Goal: Information Seeking & Learning: Learn about a topic

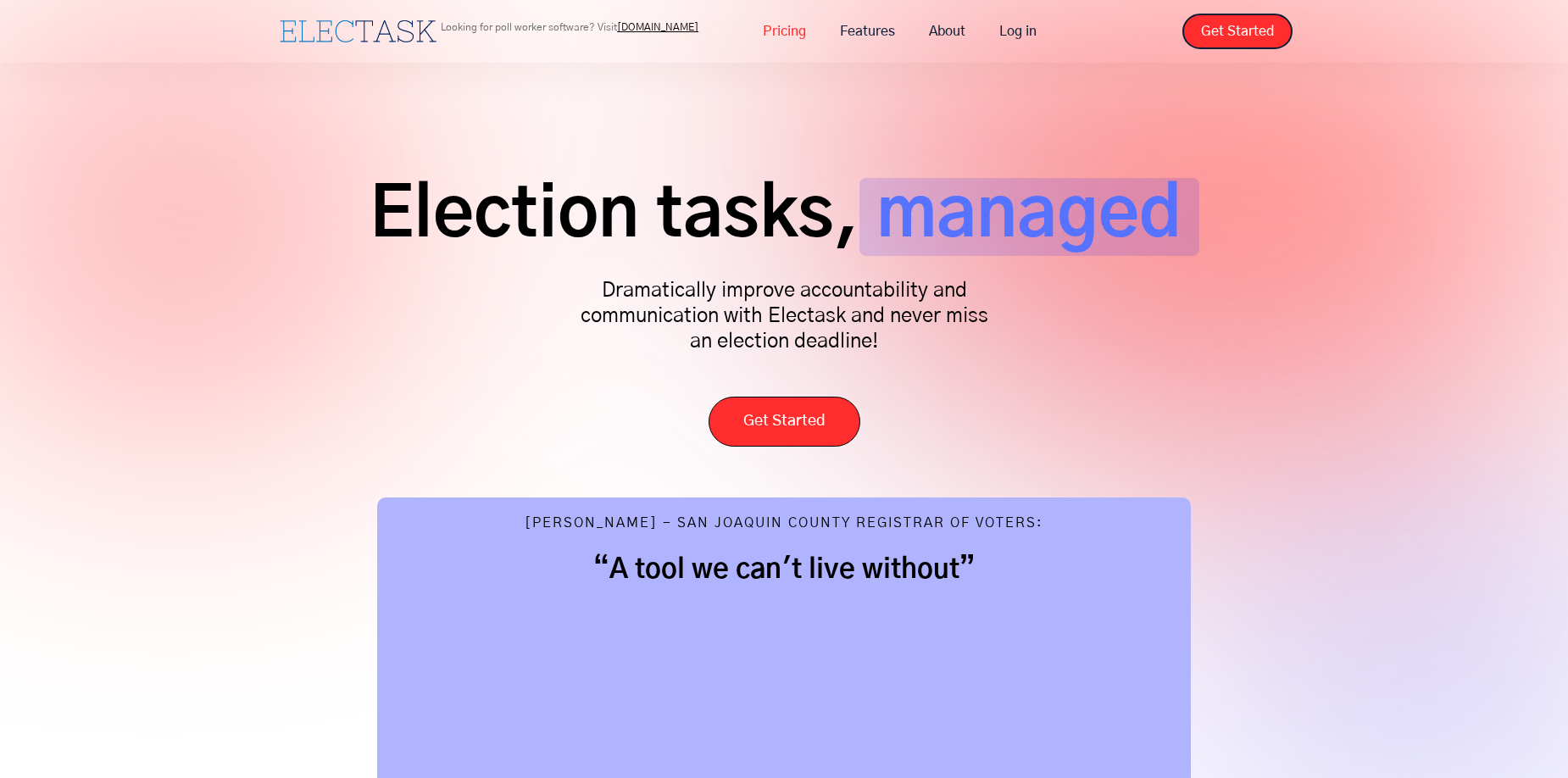
click at [795, 35] on link "Pricing" at bounding box center [784, 31] width 77 height 36
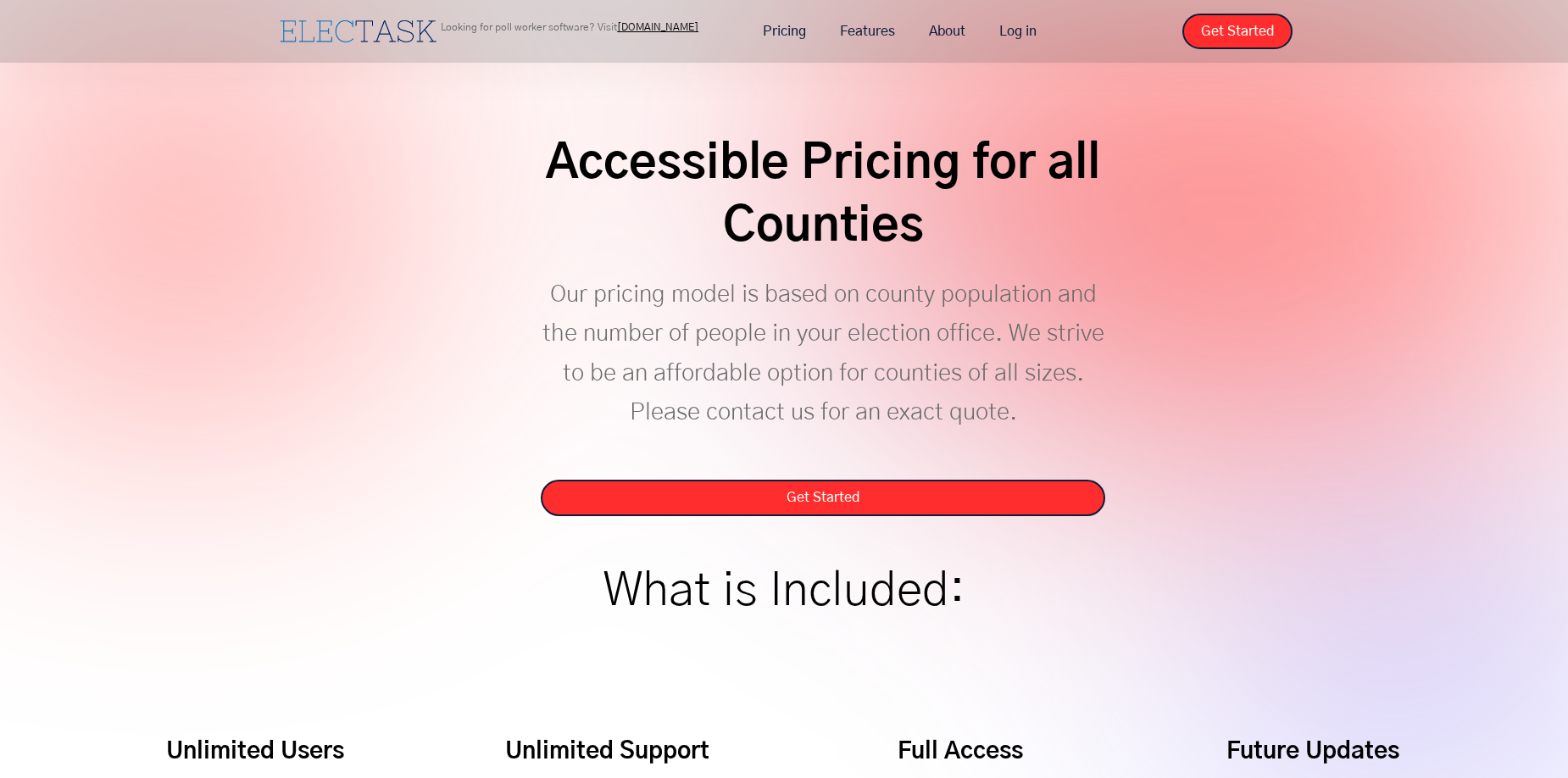
scroll to position [3, 0]
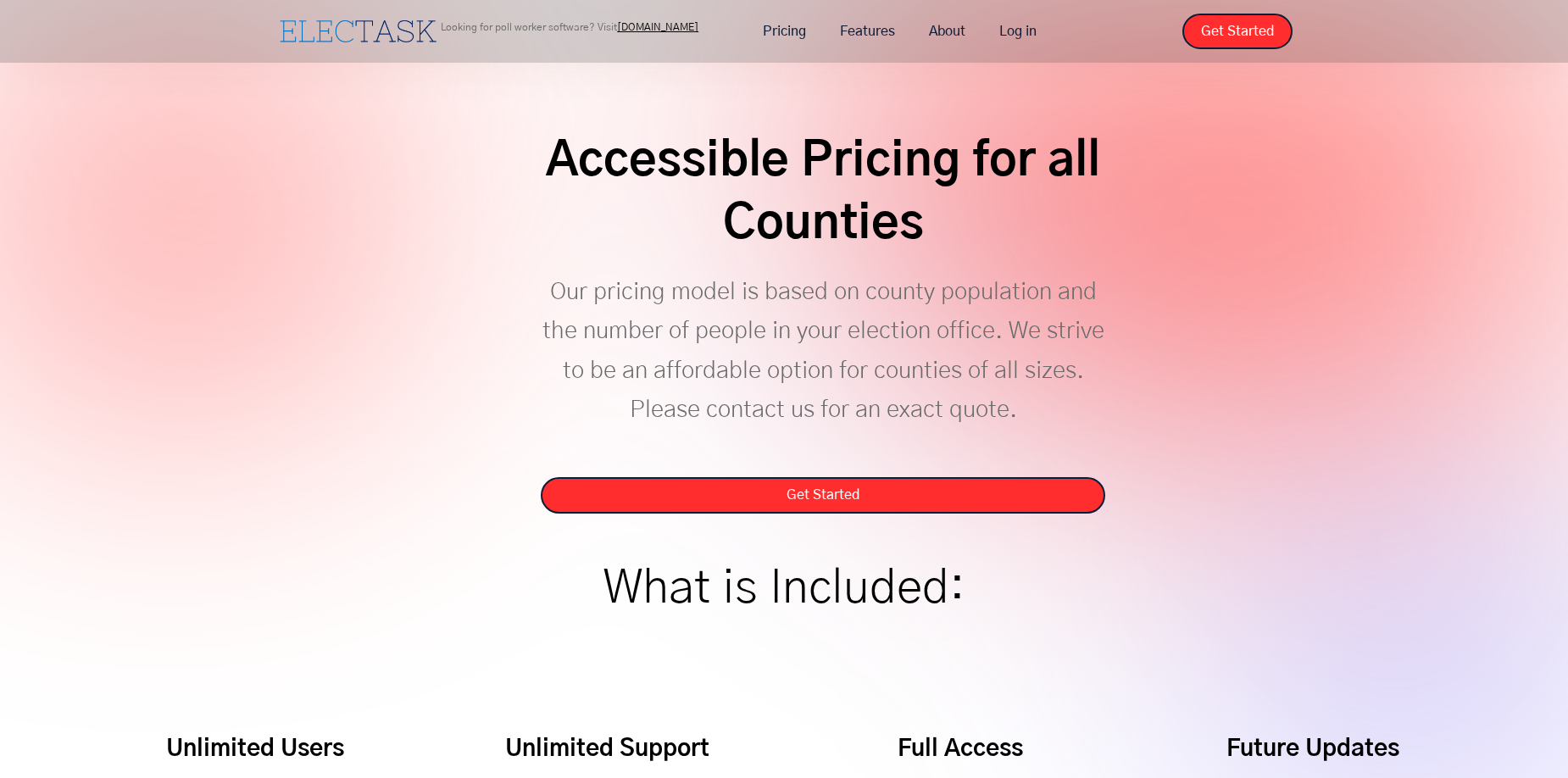
click at [935, 300] on p "Our pricing model is based on county population and the number of people in you…" at bounding box center [823, 371] width 565 height 195
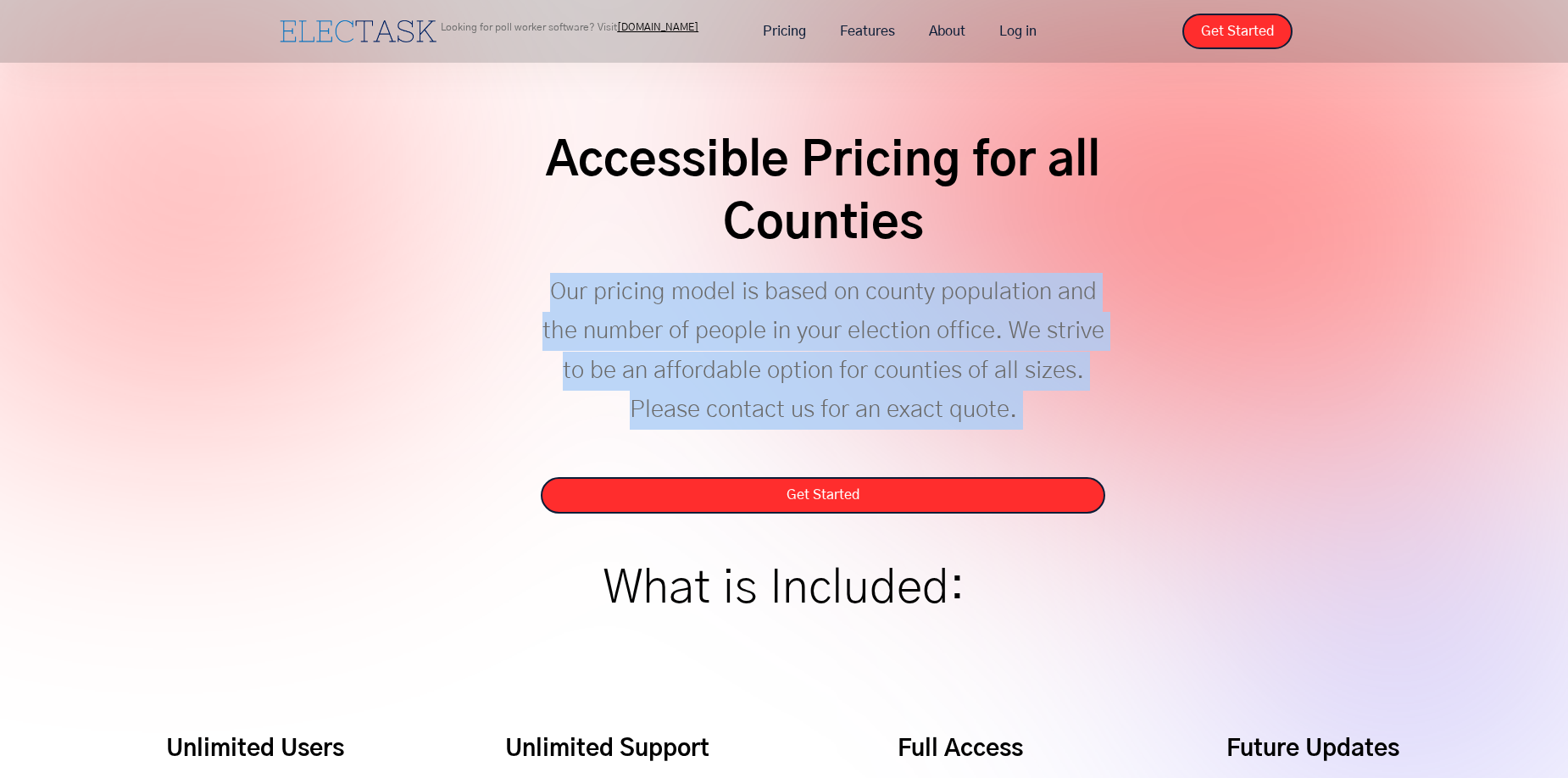
click at [934, 300] on p "Our pricing model is based on county population and the number of people in you…" at bounding box center [823, 371] width 565 height 195
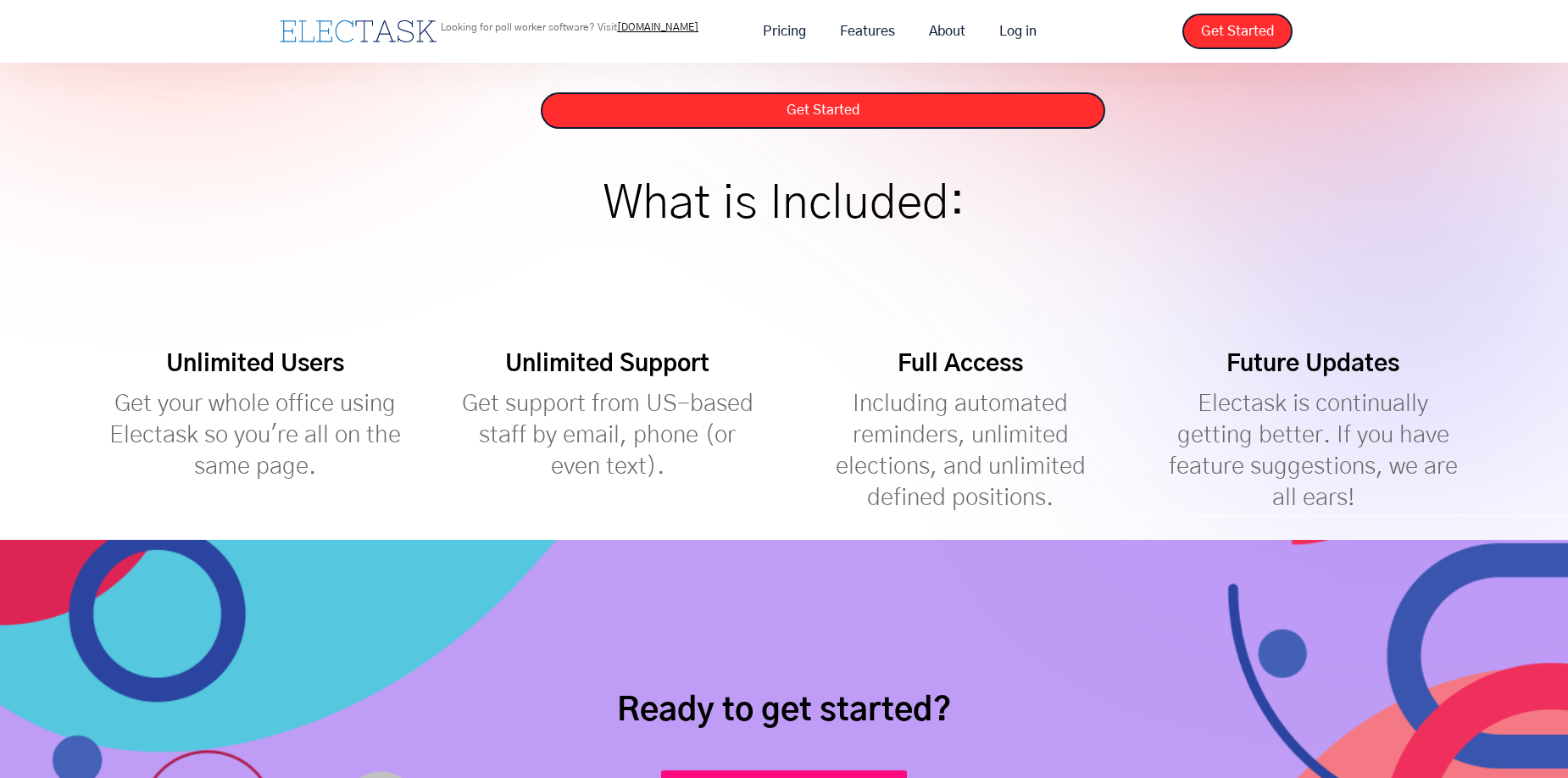
scroll to position [0, 0]
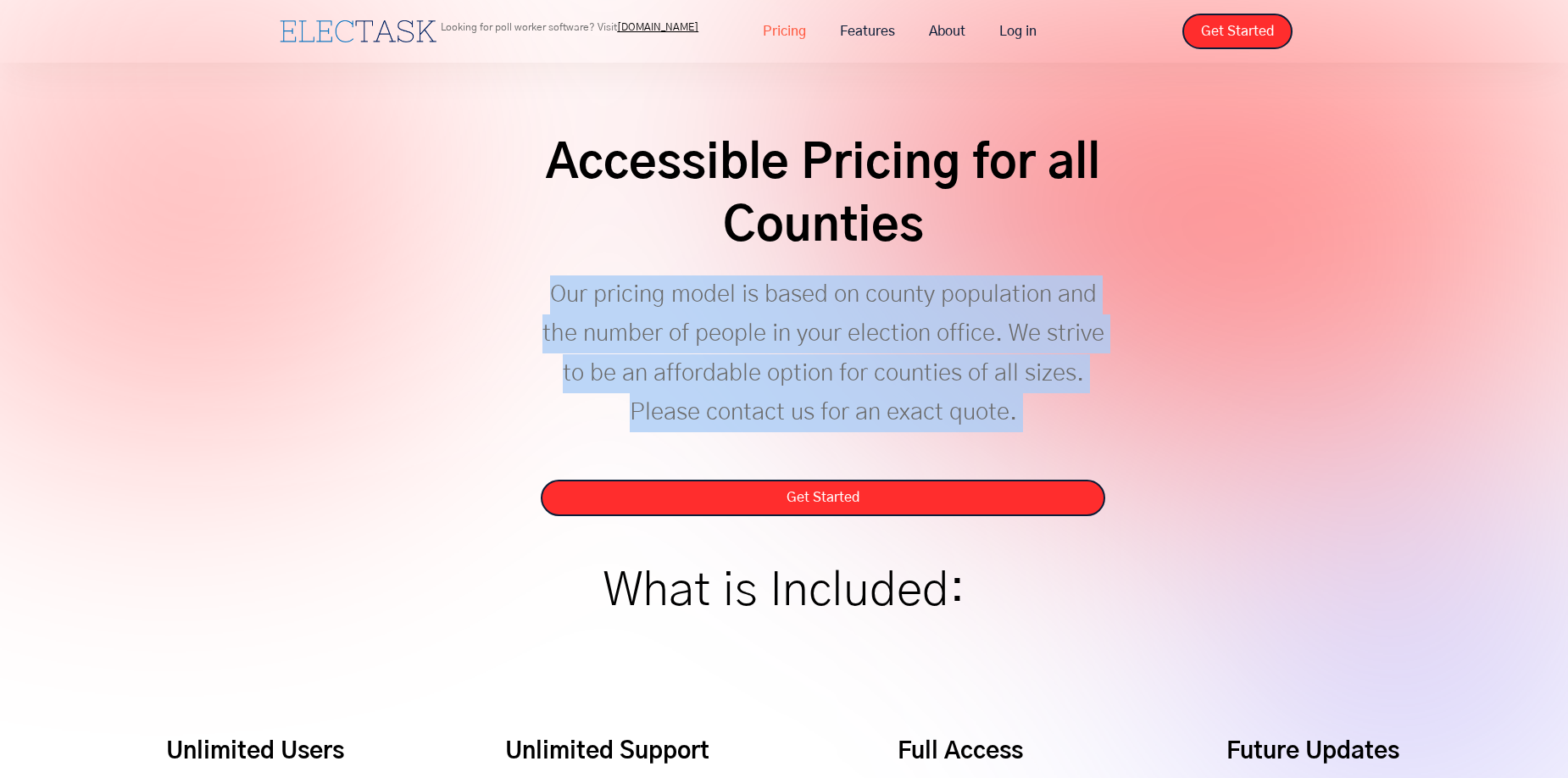
click at [783, 32] on link "Pricing" at bounding box center [784, 31] width 77 height 36
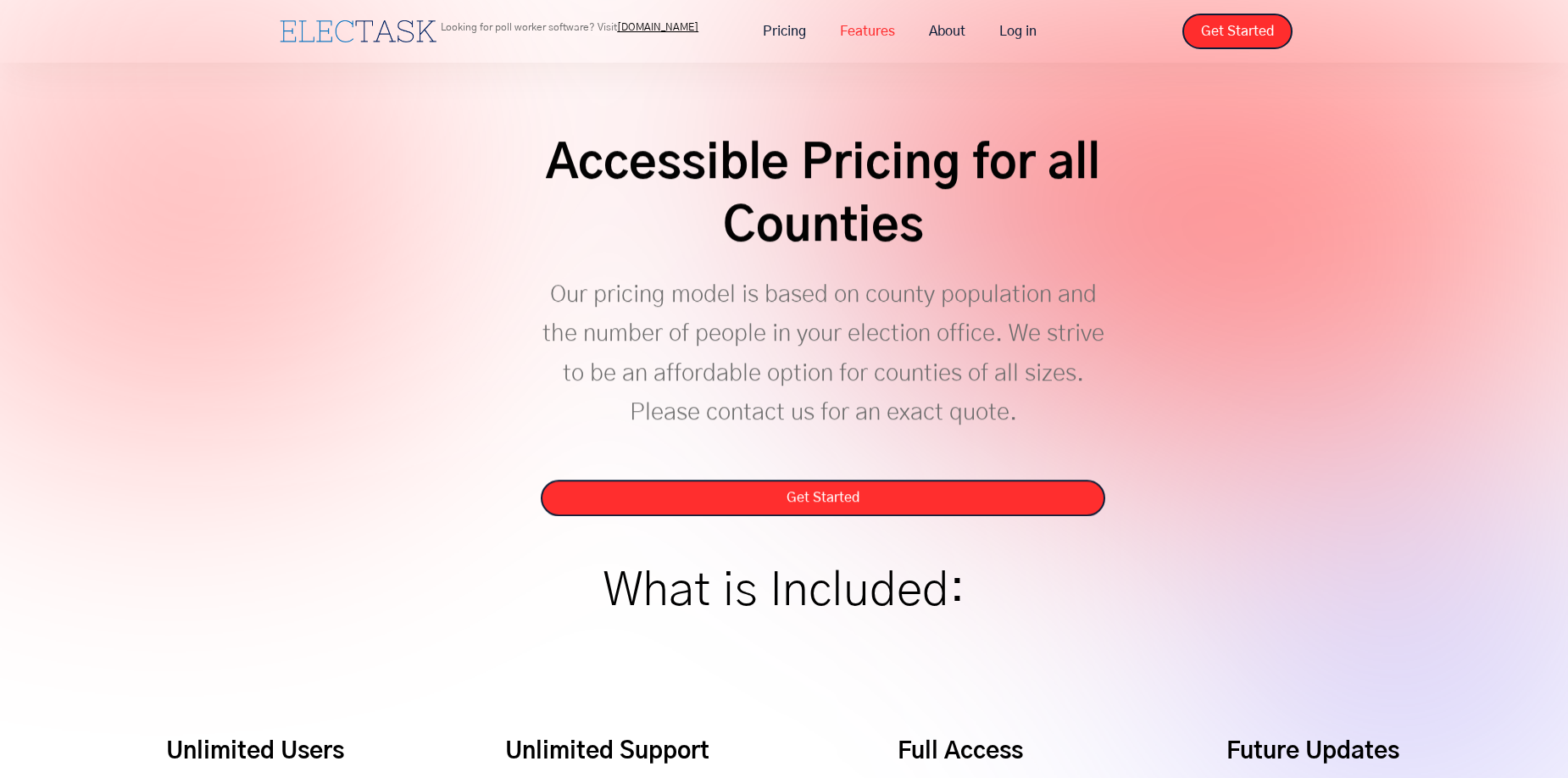
click at [869, 27] on link "Features" at bounding box center [868, 31] width 89 height 36
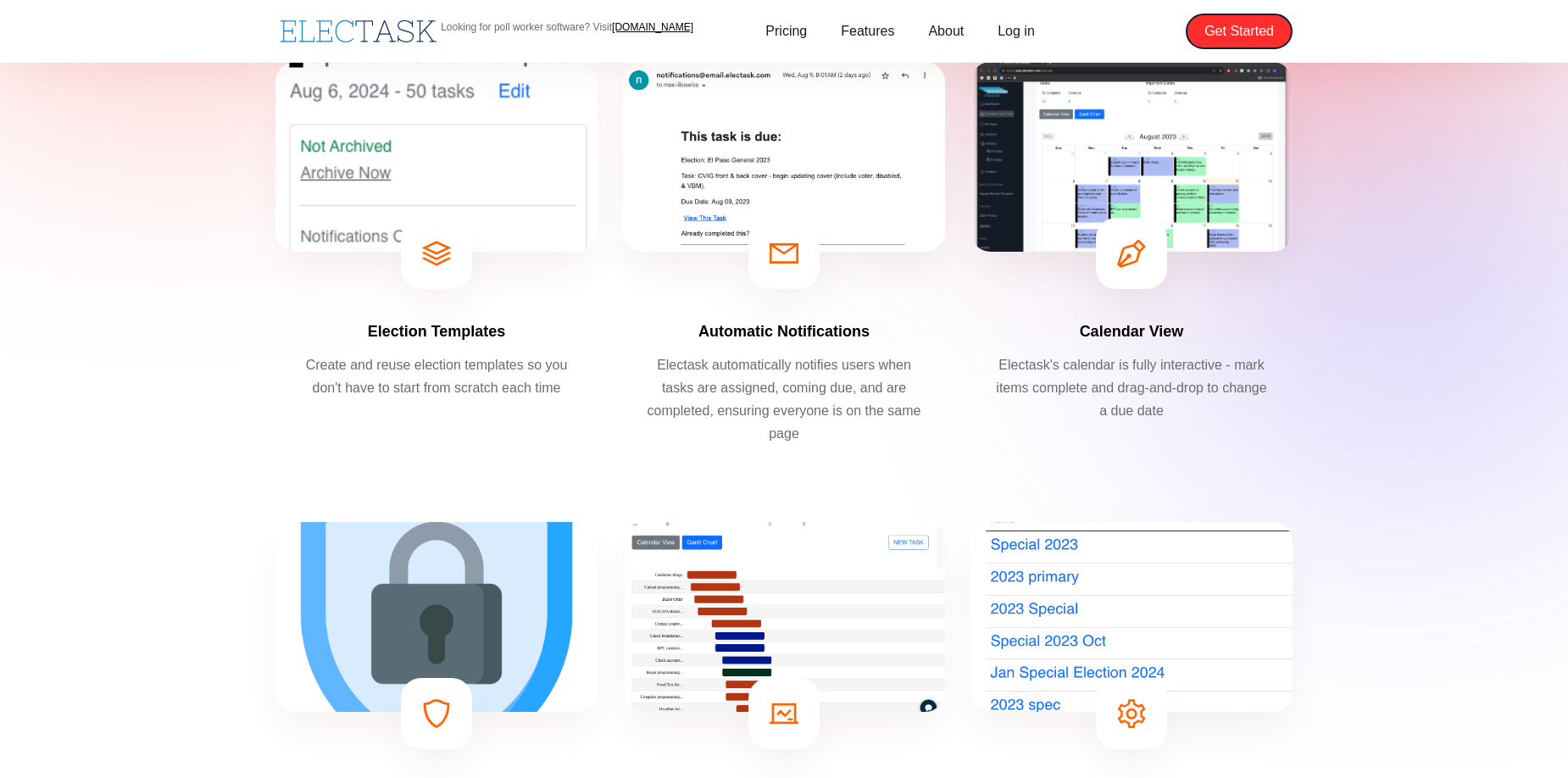
scroll to position [370, 0]
